Goal: Navigation & Orientation: Find specific page/section

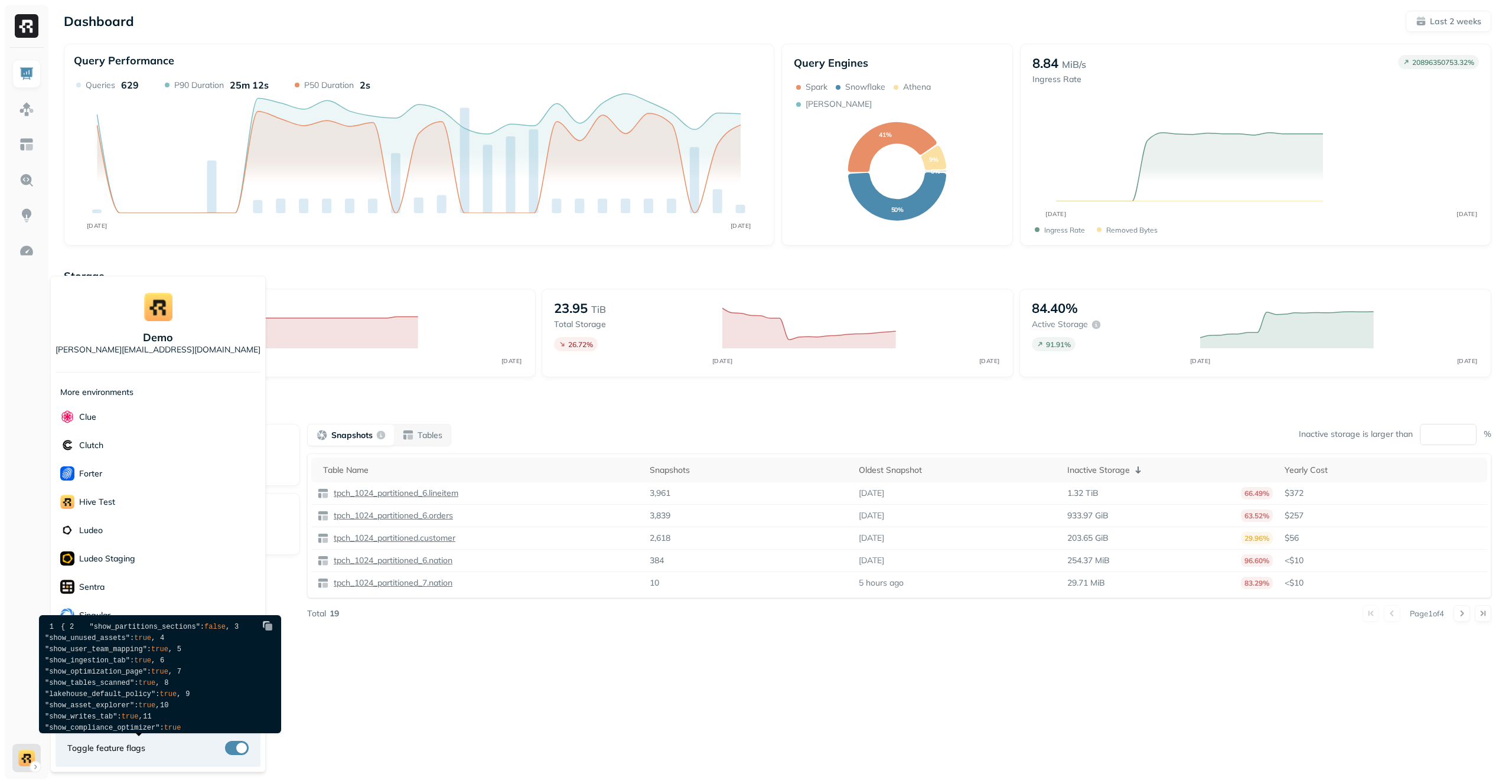
click at [423, 712] on html "Dashboard Last 2 weeks Query Performance AUG 10 AUG 24 Queries 629 P90 Duration…" at bounding box center [756, 392] width 1512 height 784
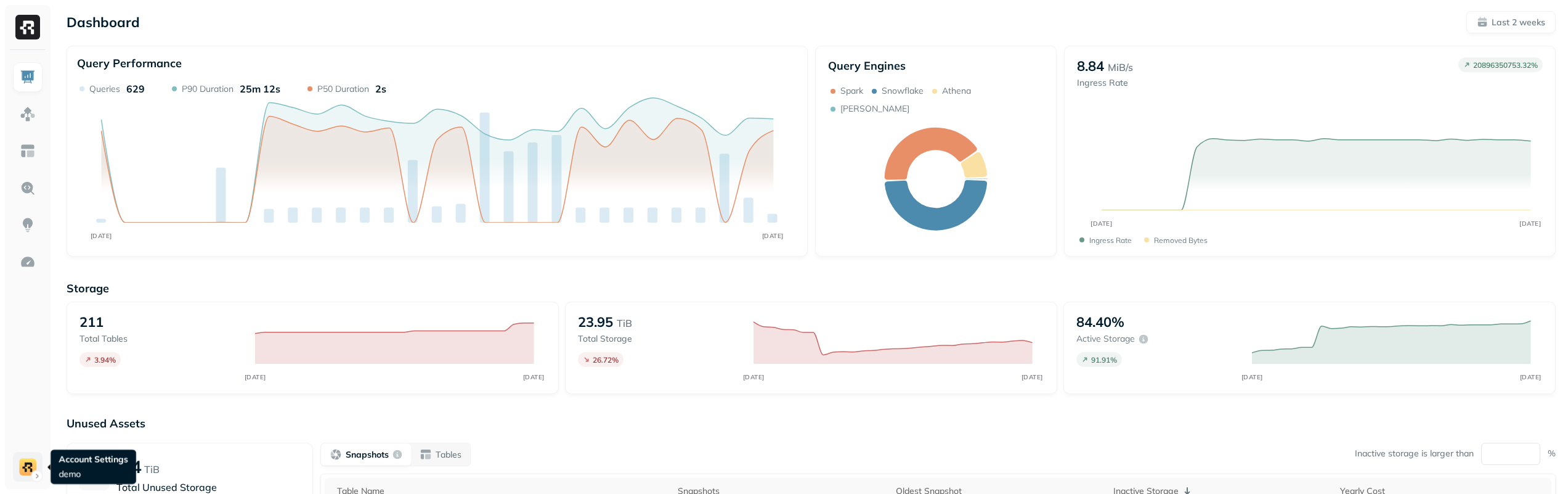
click at [25, 453] on html "Dashboard Last 2 weeks Query Performance AUG 10 AUG 24 Queries 629 P90 Duration…" at bounding box center [784, 343] width 1568 height 686
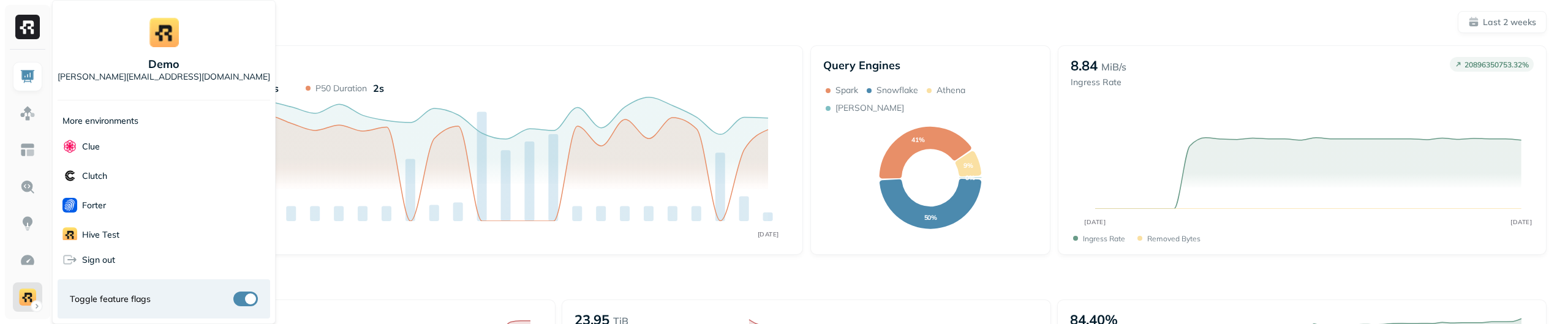
click at [129, 123] on p "More environments" at bounding box center [101, 121] width 76 height 12
click at [184, 101] on div "demo [PERSON_NAME][EMAIL_ADDRESS][DOMAIN_NAME] More environments Clue Clutch Fo…" at bounding box center [164, 162] width 223 height 324
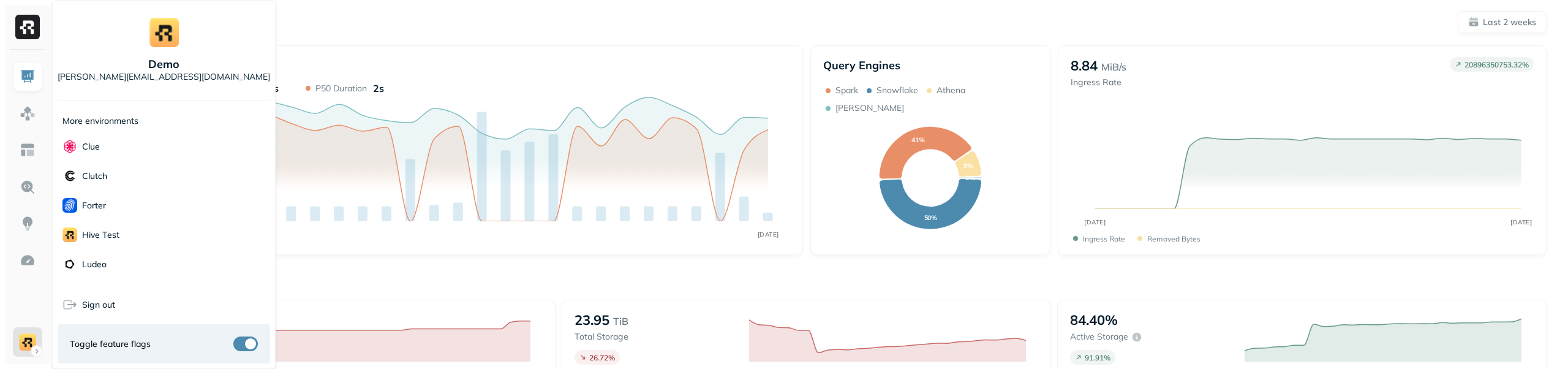
click at [208, 60] on div "demo dean@ryft.io" at bounding box center [164, 50] width 213 height 90
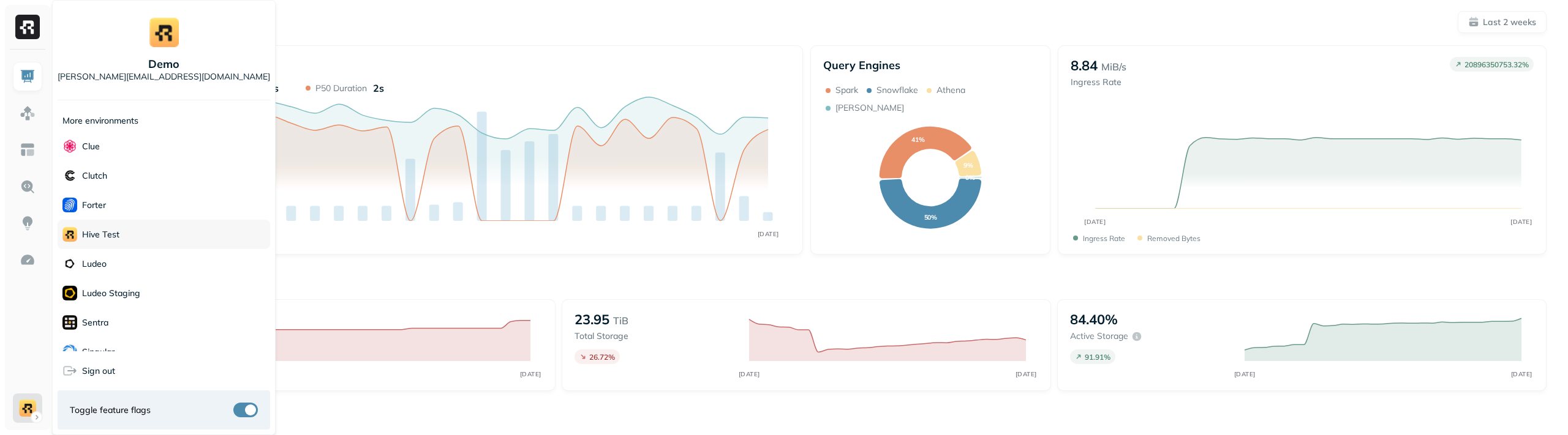
scroll to position [79, 0]
click at [219, 25] on div "demo dean@ryft.io" at bounding box center [164, 50] width 213 height 90
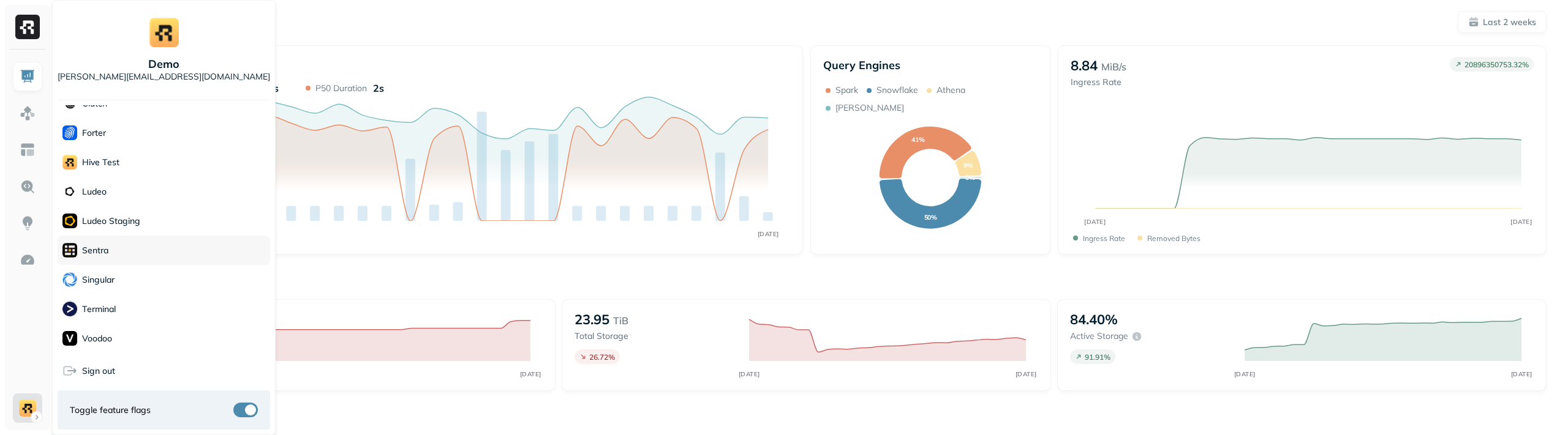
scroll to position [0, 0]
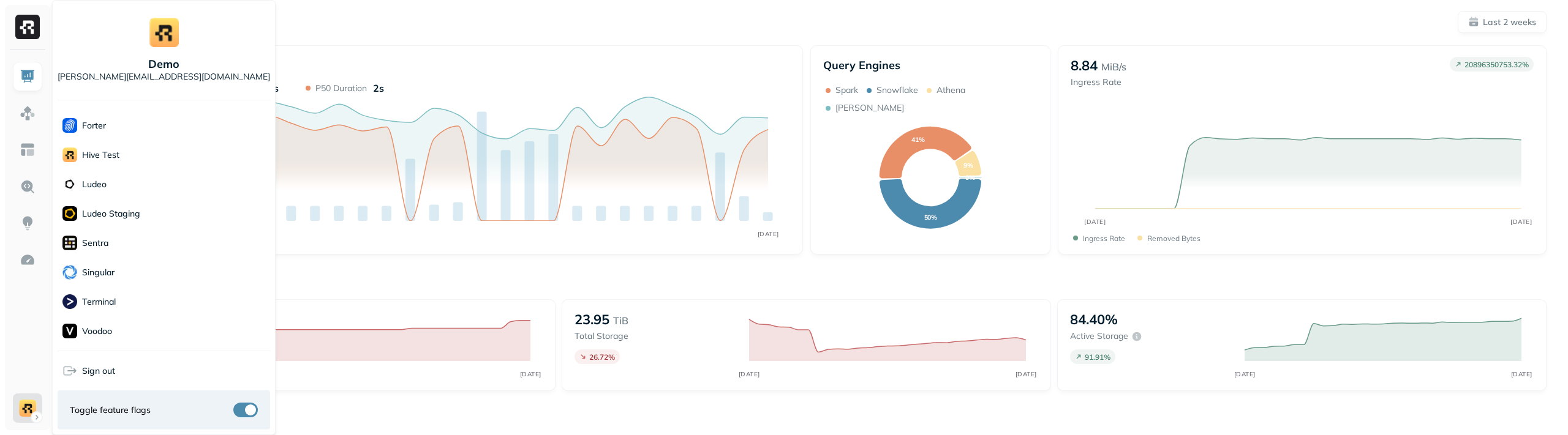
click at [207, 38] on div "demo dean@ryft.io" at bounding box center [164, 50] width 213 height 90
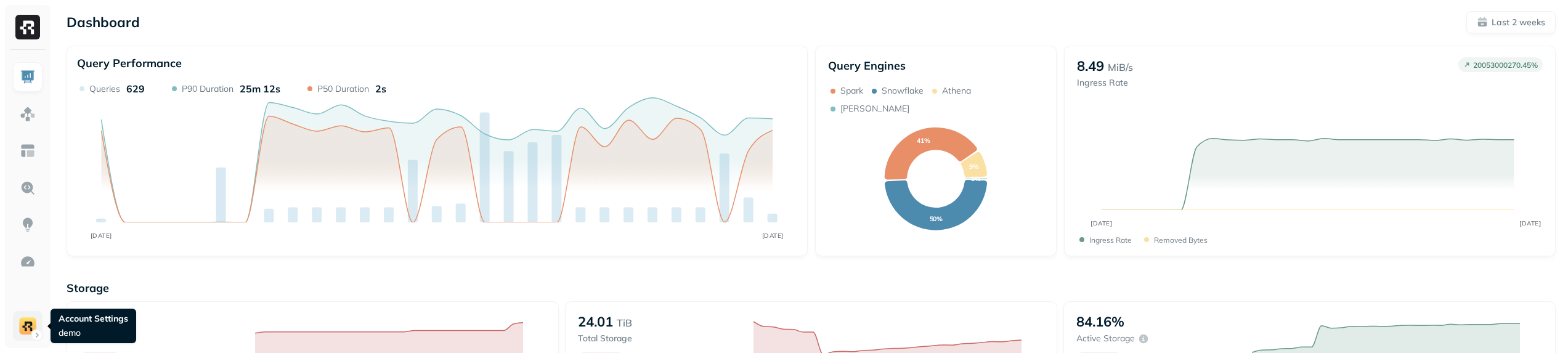
click at [20, 323] on html "Dashboard Last 2 weeks Query Performance AUG [DATE] Queries 629 P90 Duration 25…" at bounding box center [784, 343] width 1568 height 685
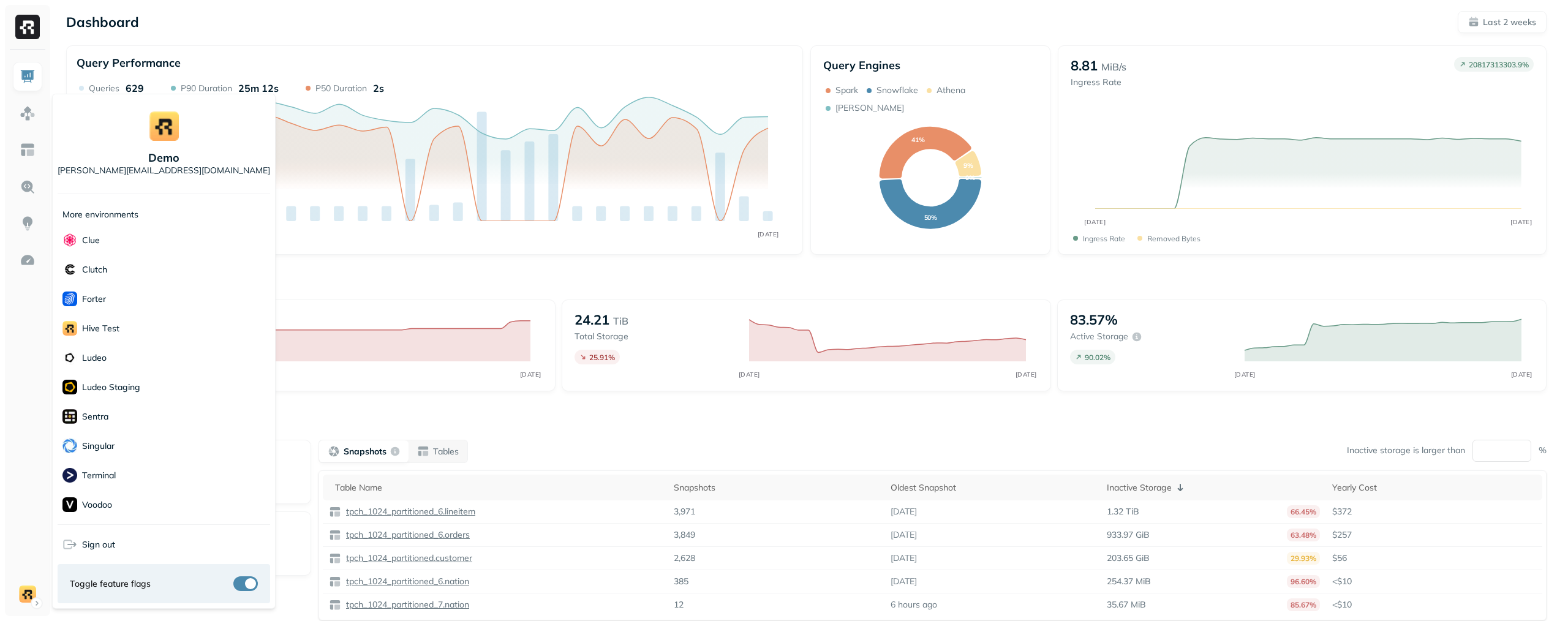
click at [817, 350] on html "Dashboard Last 2 weeks Query Performance AUG [DATE] Queries 629 P90 Duration 25…" at bounding box center [784, 341] width 1568 height 681
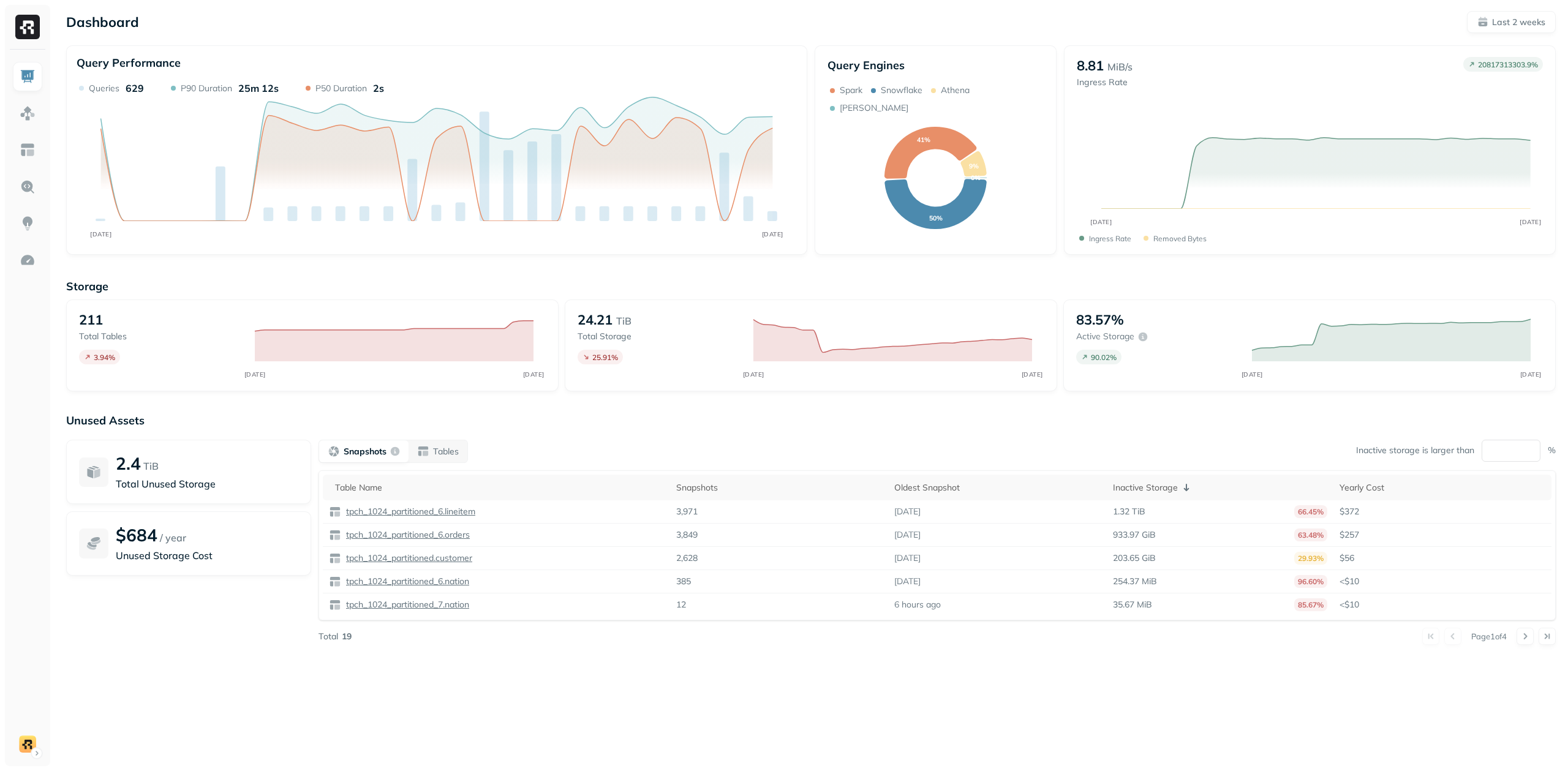
click at [1148, 41] on div "Dashboard Last 2 weeks Query Performance AUG [DATE] Queries 629 P90 Duration 25…" at bounding box center [811, 341] width 1514 height 681
